Goal: Check status

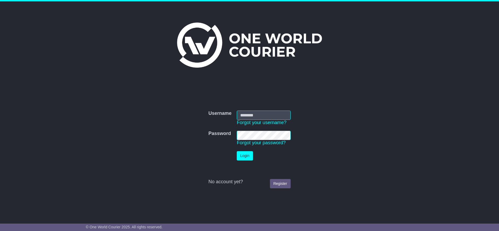
type input "**********"
click at [247, 163] on td "No account yet? Register" at bounding box center [250, 177] width 88 height 28
click at [246, 159] on button "Login" at bounding box center [245, 155] width 16 height 9
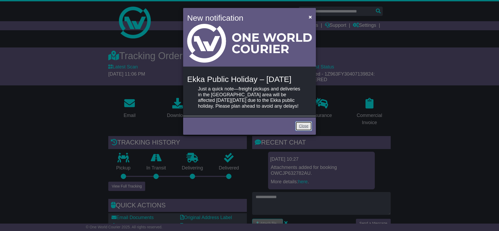
click at [298, 131] on link "Close" at bounding box center [303, 126] width 16 height 9
click at [306, 131] on link "Close" at bounding box center [303, 126] width 16 height 9
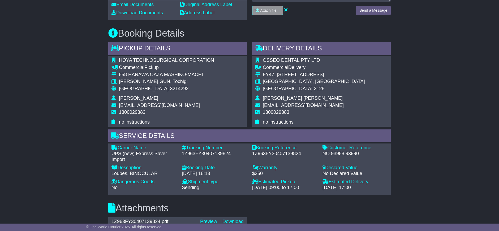
scroll to position [226, 0]
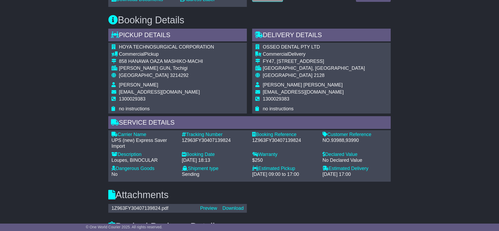
click at [286, 141] on div "1Z963FY30407139824" at bounding box center [284, 141] width 65 height 6
copy div "1Z963FY30407139824"
